Goal: Find specific page/section: Find specific page/section

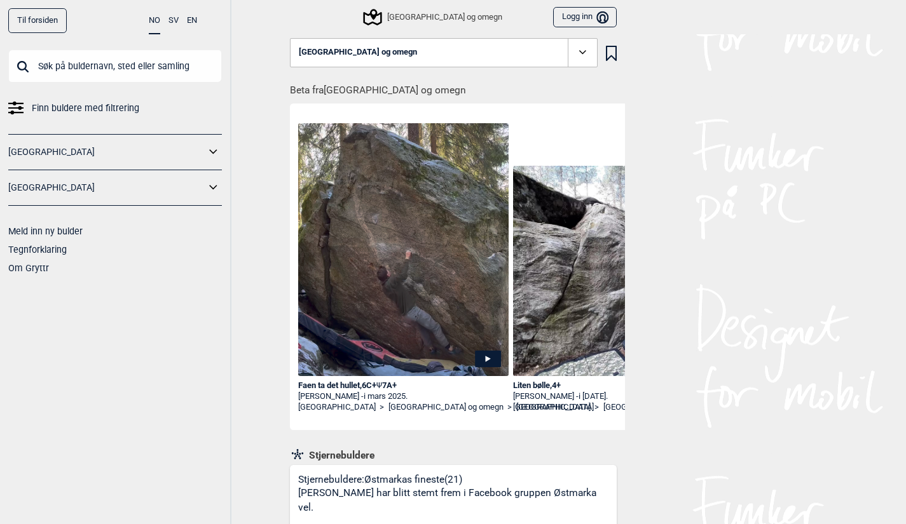
click at [44, 25] on link "Til forsiden" at bounding box center [37, 20] width 58 height 25
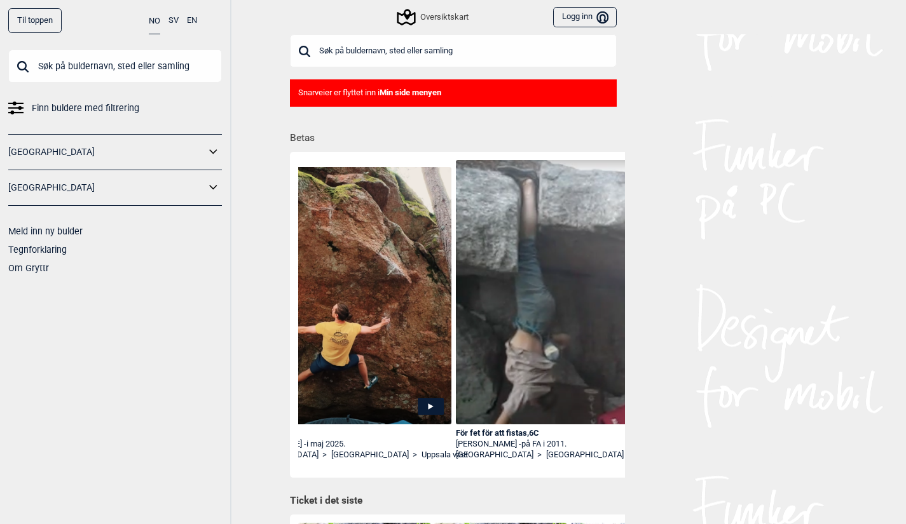
click at [212, 150] on icon at bounding box center [213, 151] width 8 height 4
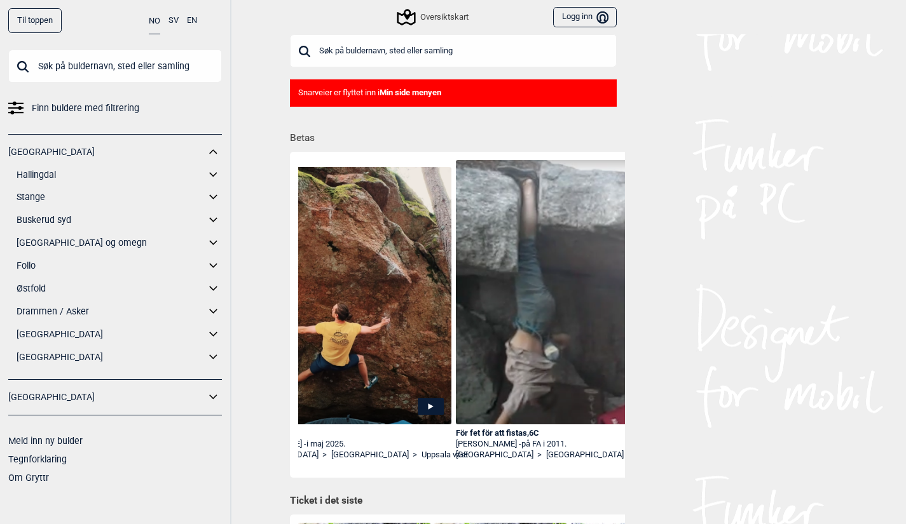
click at [71, 242] on link "[GEOGRAPHIC_DATA] og omegn" at bounding box center [111, 243] width 189 height 18
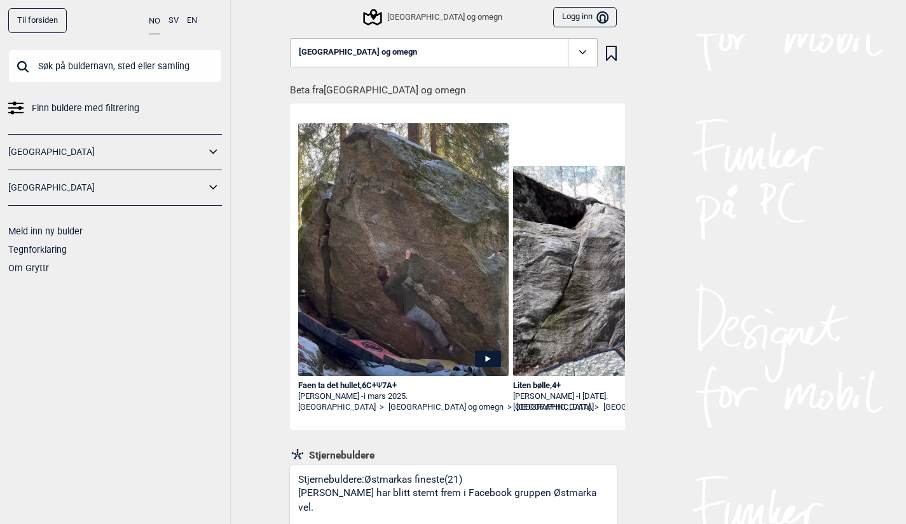
scroll to position [225, 0]
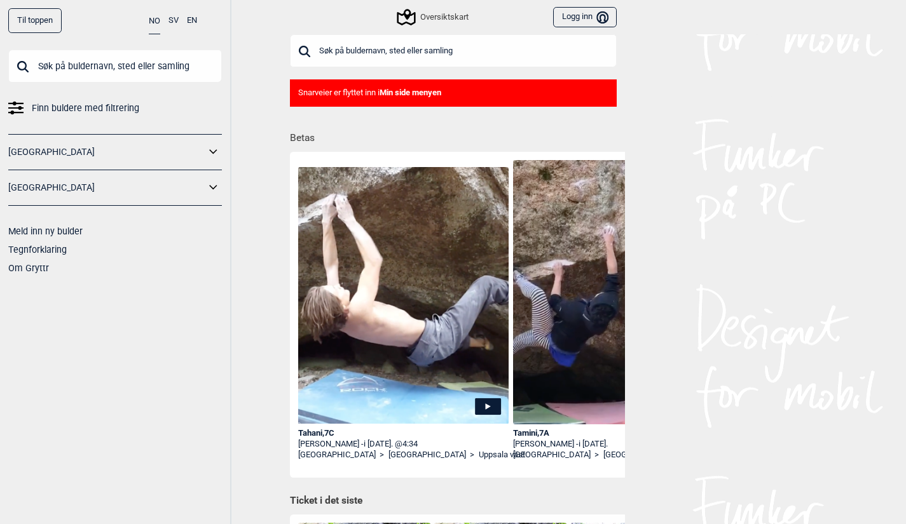
click at [208, 147] on icon at bounding box center [213, 152] width 17 height 18
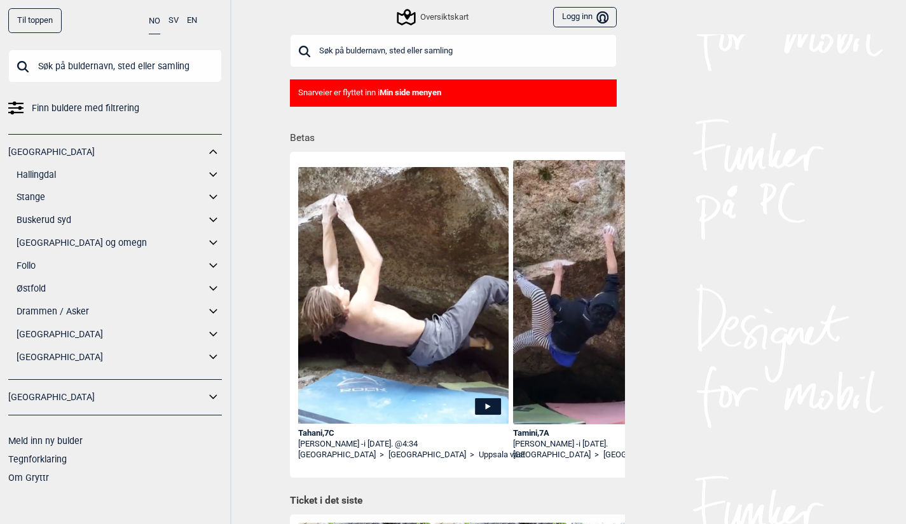
click at [79, 240] on link "[GEOGRAPHIC_DATA] og omegn" at bounding box center [111, 243] width 189 height 18
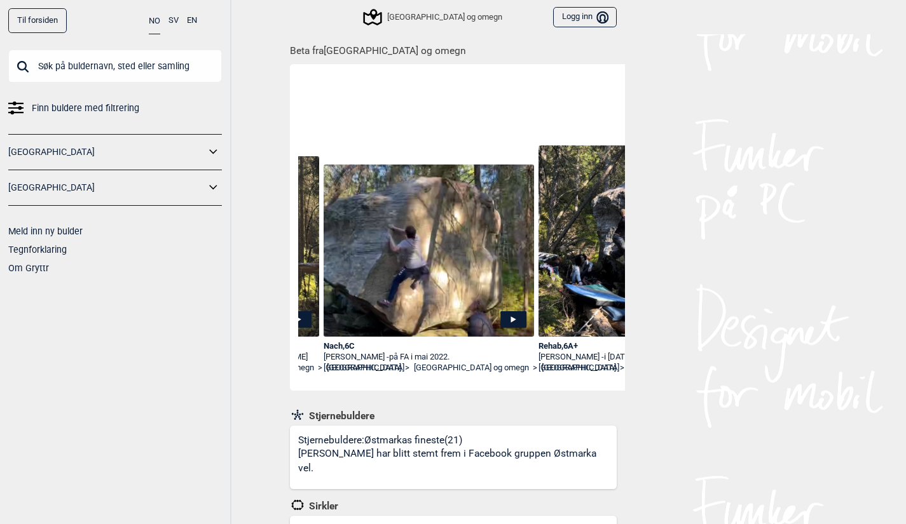
scroll to position [0, 1052]
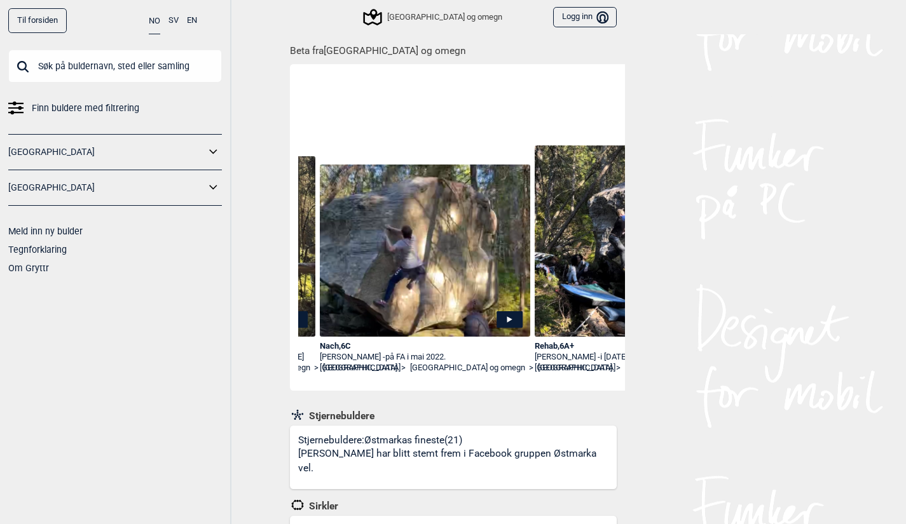
click at [439, 235] on img at bounding box center [425, 251] width 211 height 173
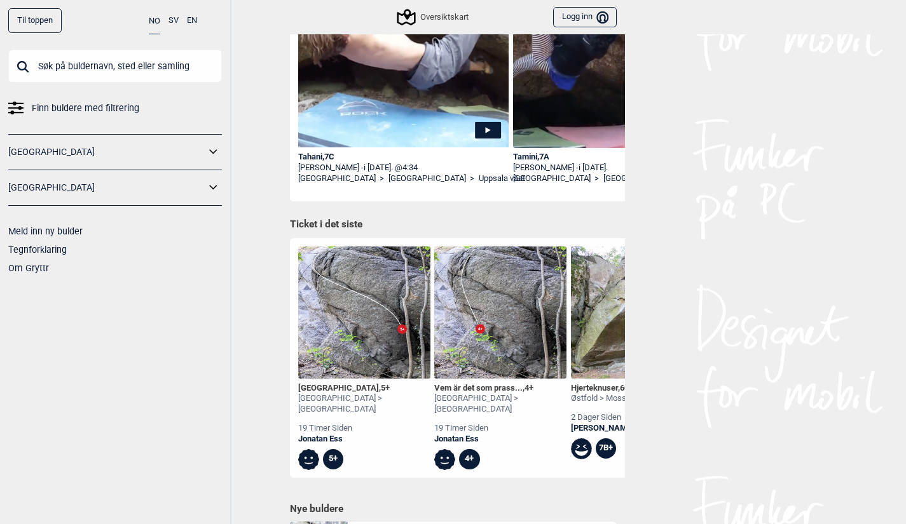
scroll to position [29, 0]
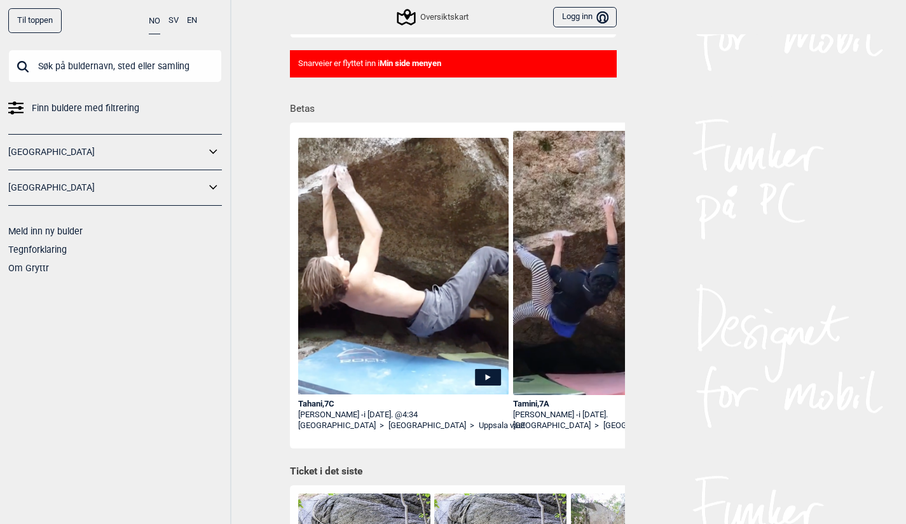
click at [213, 144] on icon at bounding box center [213, 152] width 17 height 18
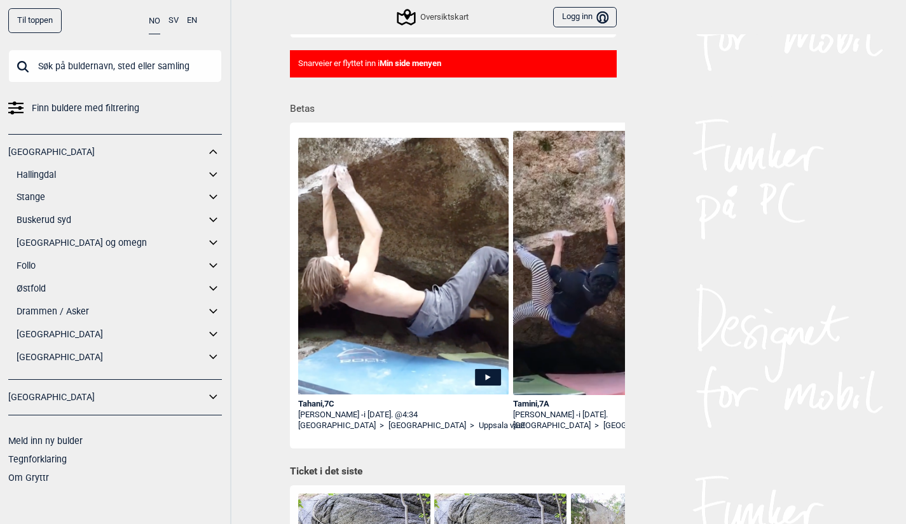
click at [155, 239] on link "[GEOGRAPHIC_DATA] og omegn" at bounding box center [111, 243] width 189 height 18
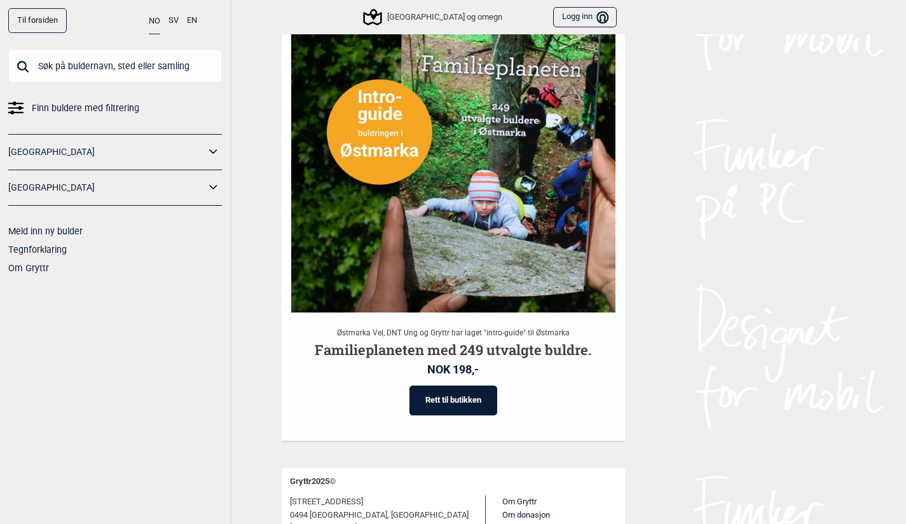
scroll to position [3142, 0]
